Goal: Information Seeking & Learning: Learn about a topic

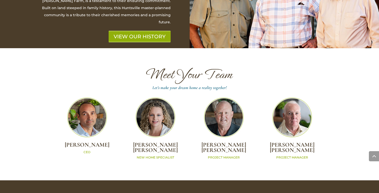
scroll to position [1327, 0]
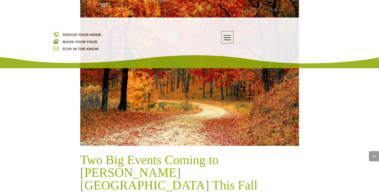
scroll to position [252, 0]
click at [227, 1] on link at bounding box center [189, 73] width 219 height 146
